Goal: Navigation & Orientation: Find specific page/section

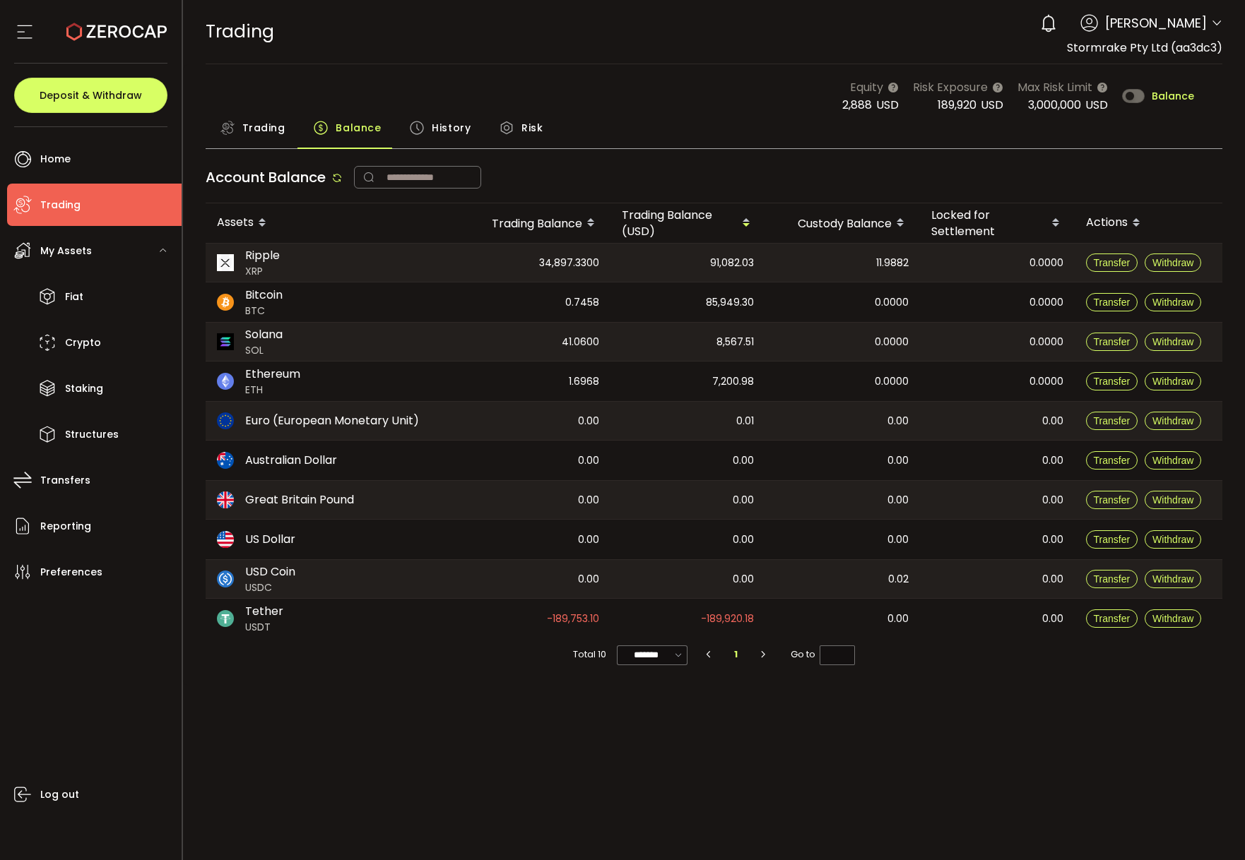
click at [273, 129] on span "Trading" at bounding box center [263, 128] width 43 height 28
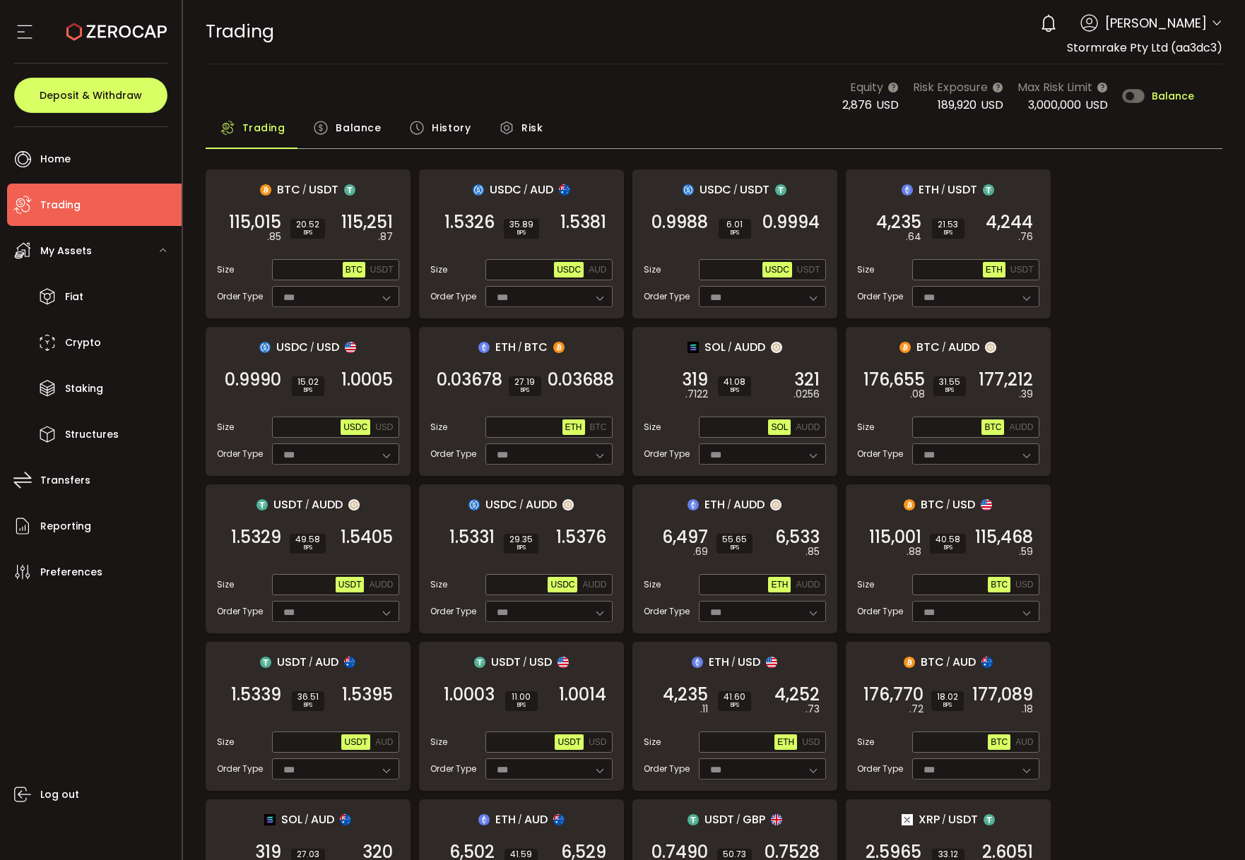
click at [372, 125] on span "Balance" at bounding box center [358, 128] width 45 height 28
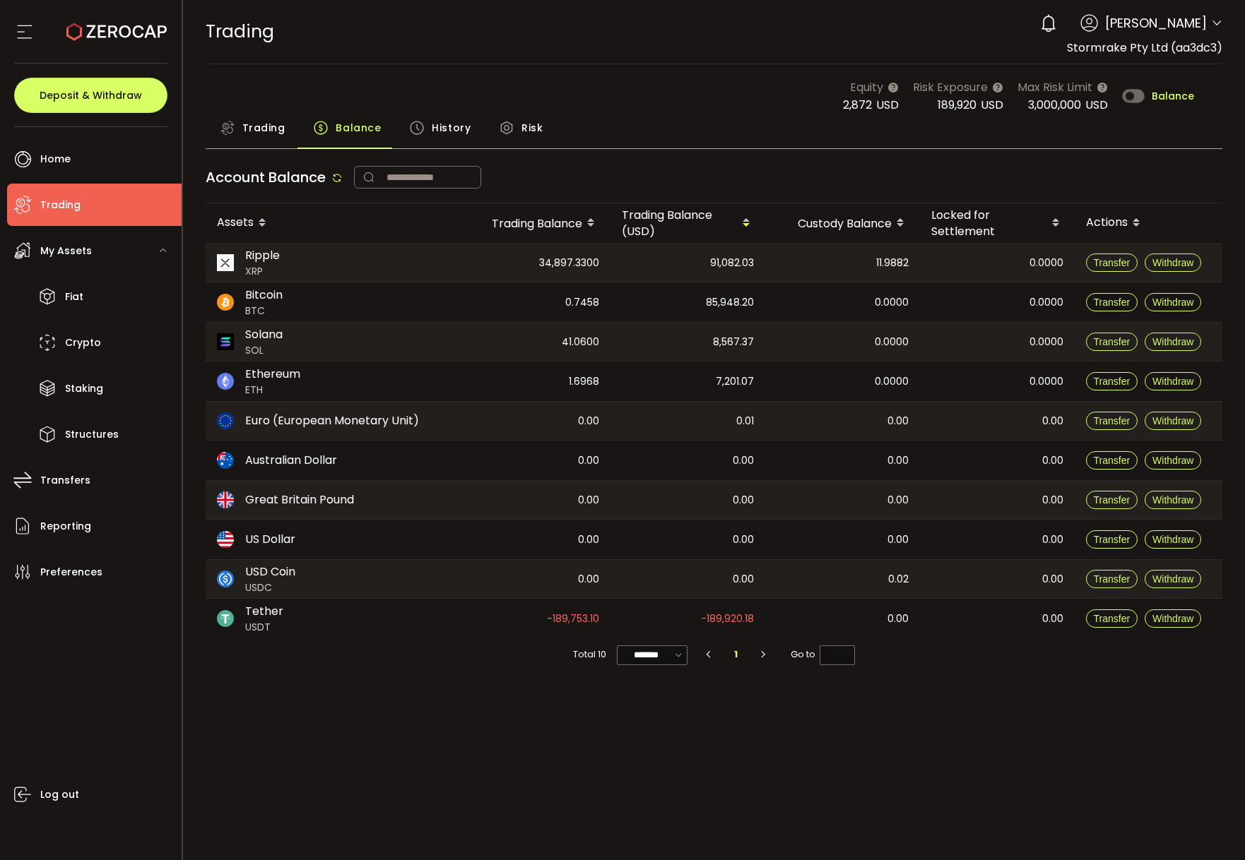
click at [446, 122] on span "History" at bounding box center [451, 128] width 39 height 28
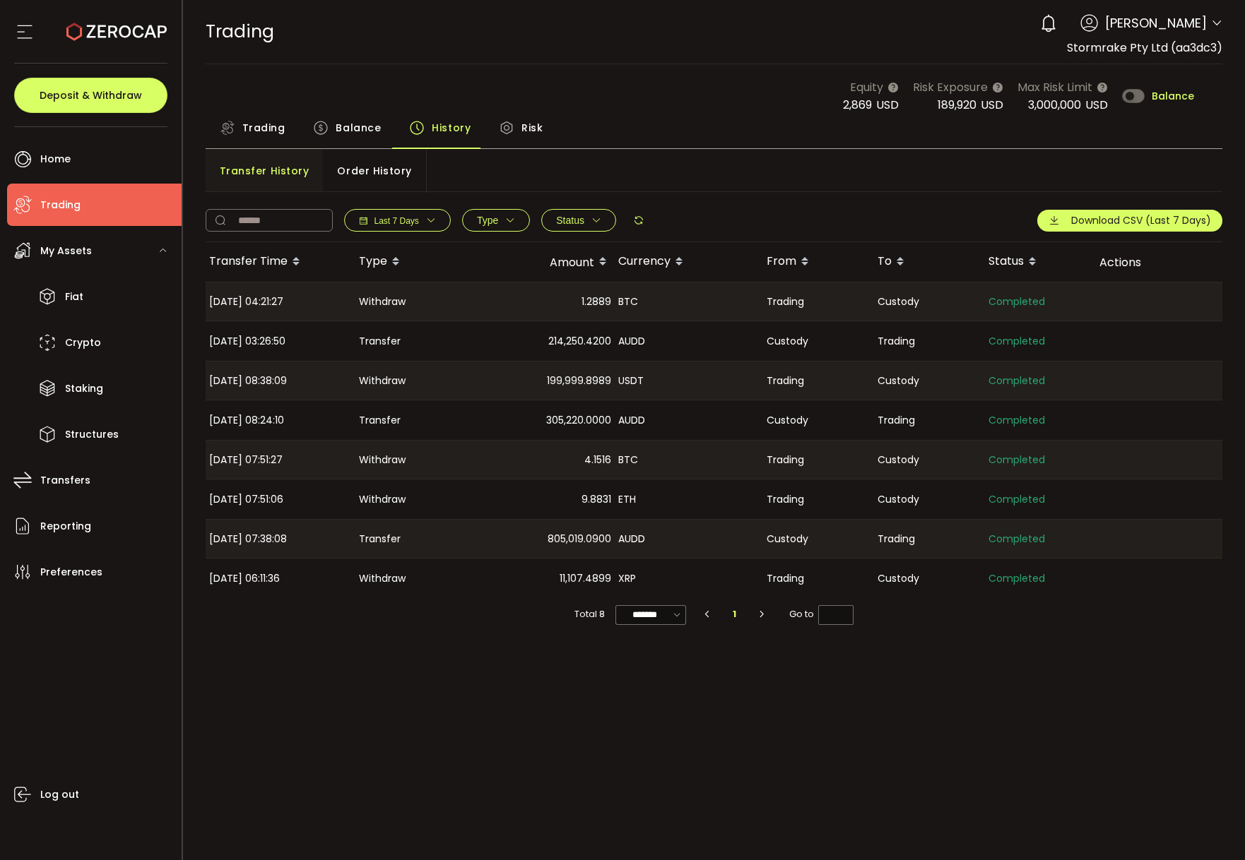
click at [355, 133] on span "Balance" at bounding box center [358, 128] width 45 height 28
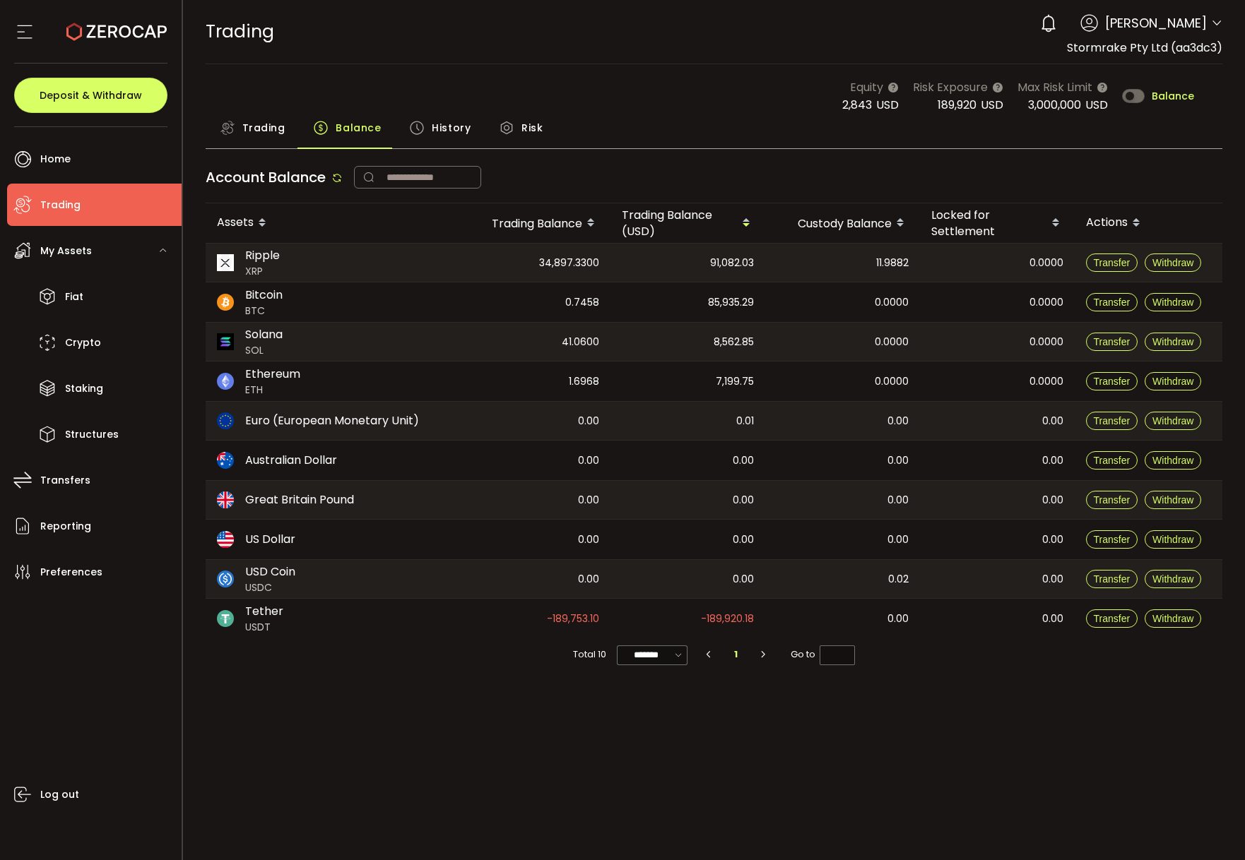
click at [273, 136] on span "Trading" at bounding box center [263, 128] width 43 height 28
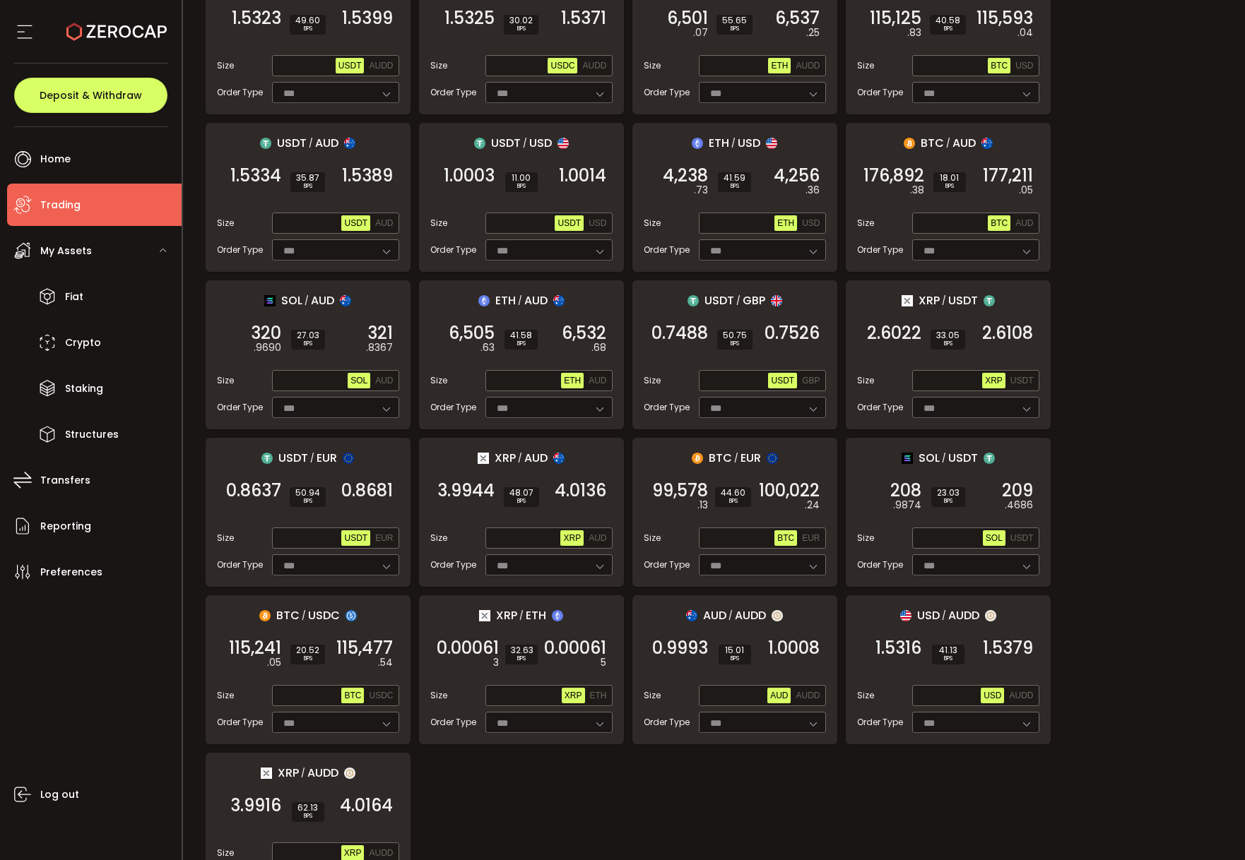
scroll to position [1052, 0]
